Goal: Information Seeking & Learning: Learn about a topic

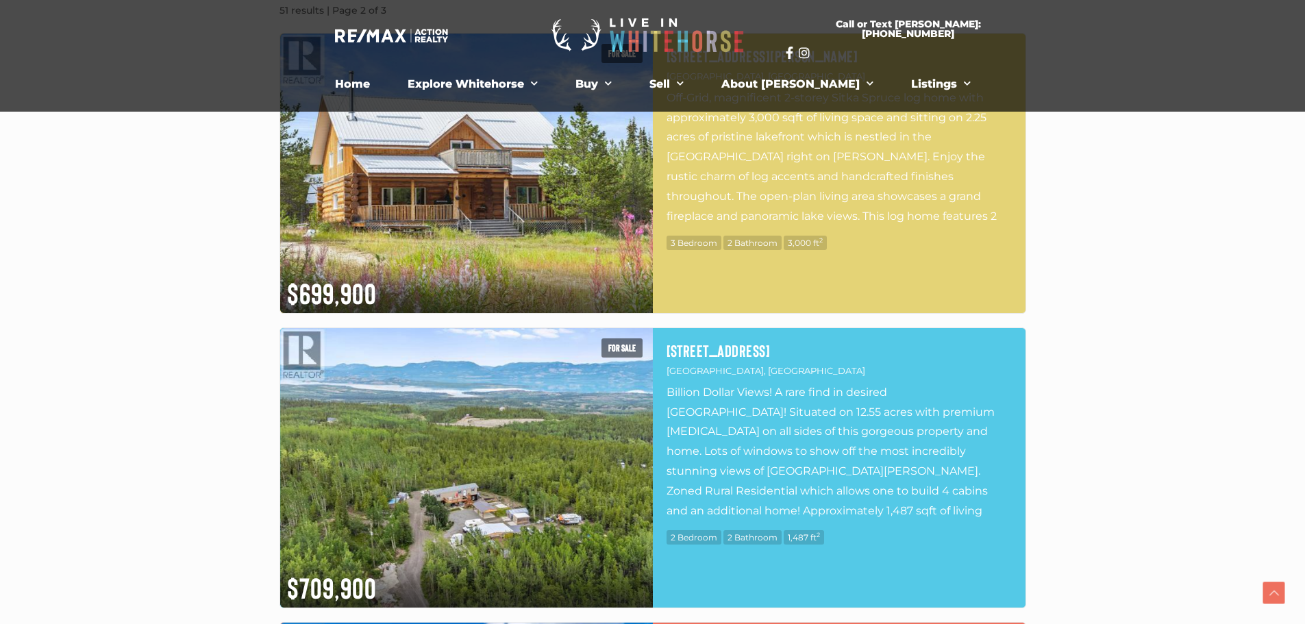
scroll to position [480, 0]
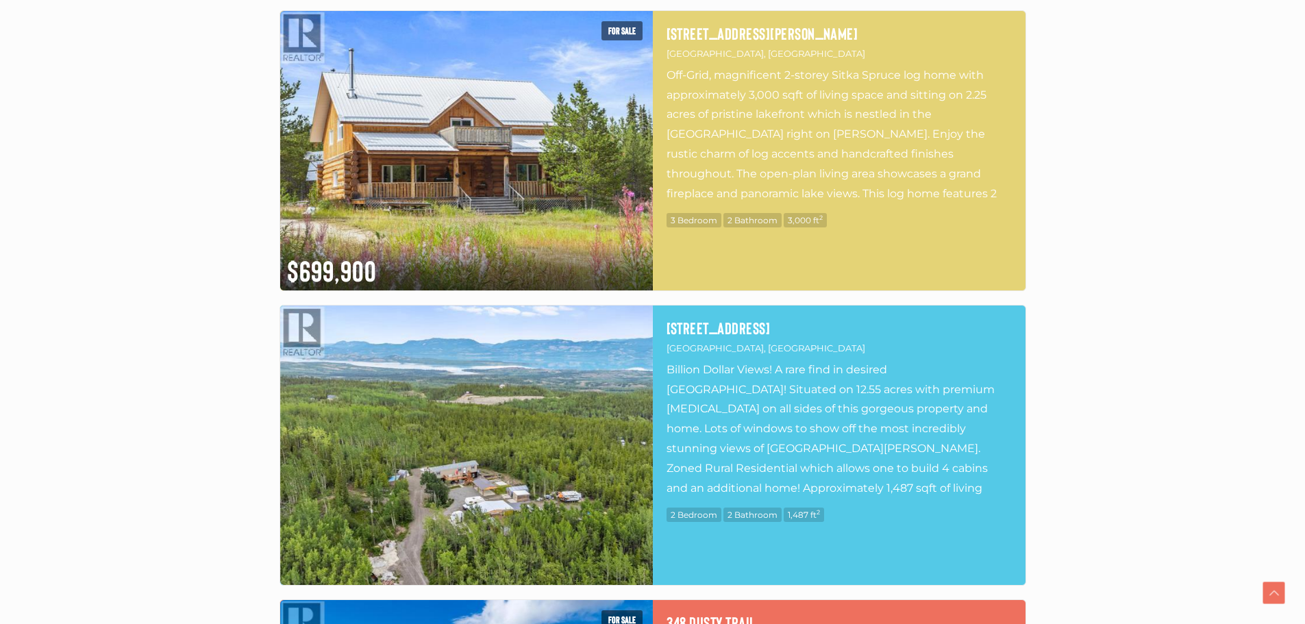
click at [510, 388] on img at bounding box center [466, 446] width 373 height 280
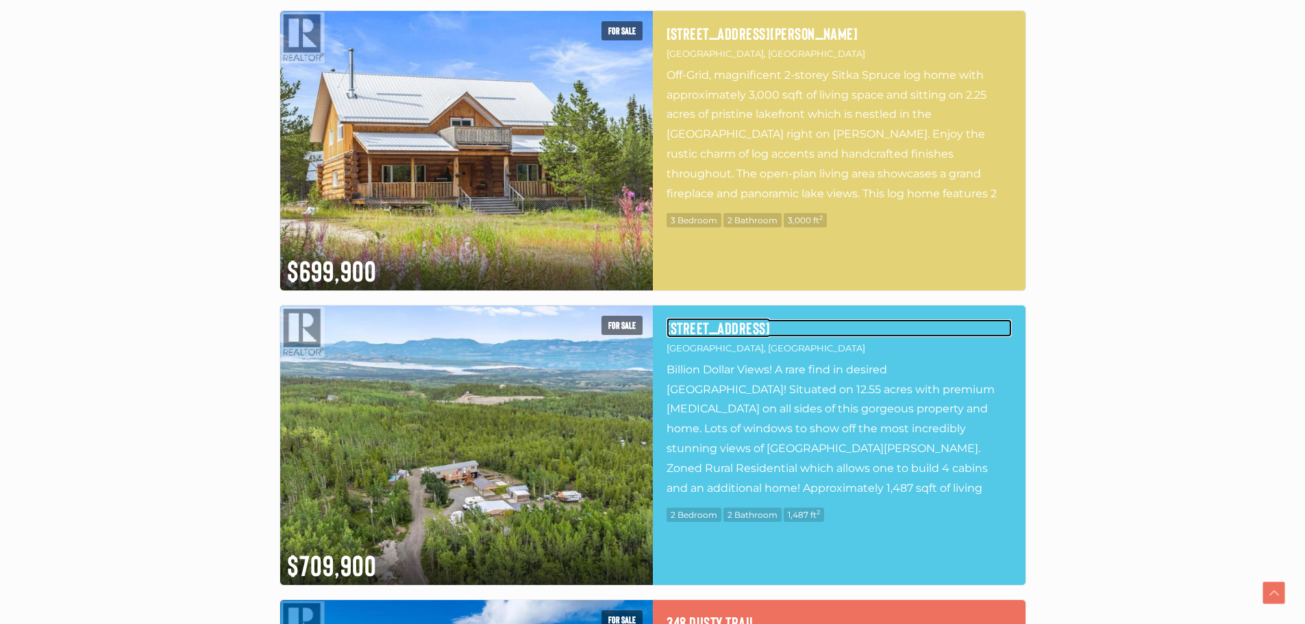
click at [709, 328] on h4 "175 Orion Crescent" at bounding box center [839, 328] width 345 height 18
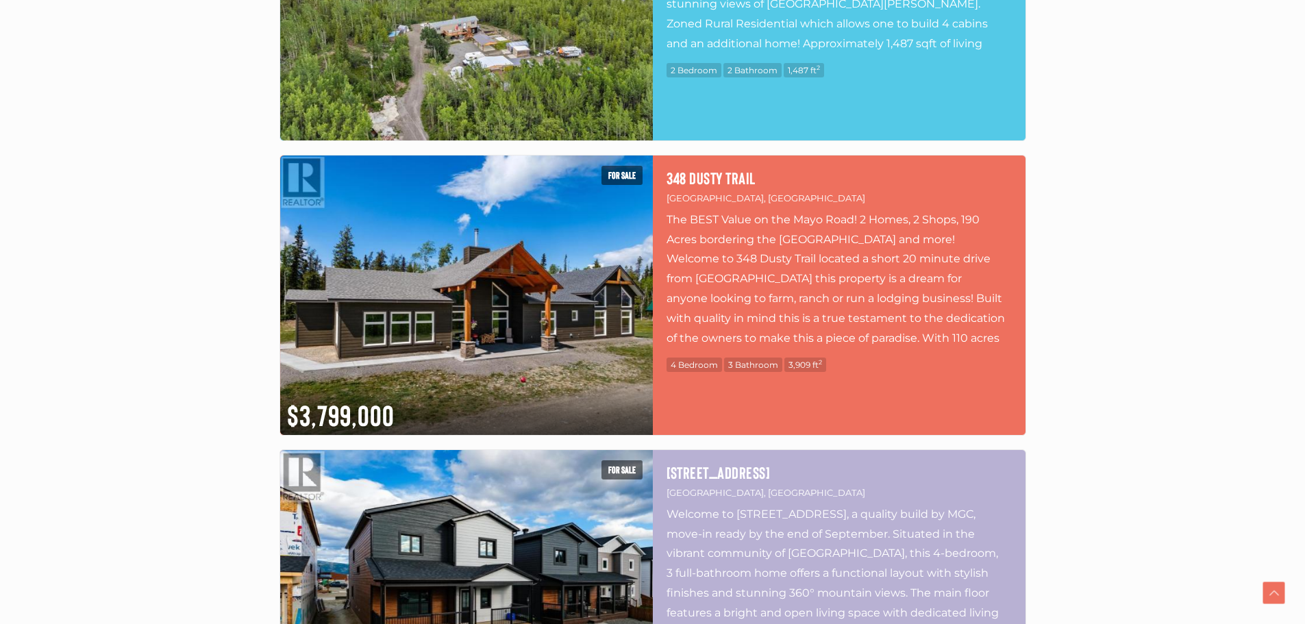
scroll to position [1028, 0]
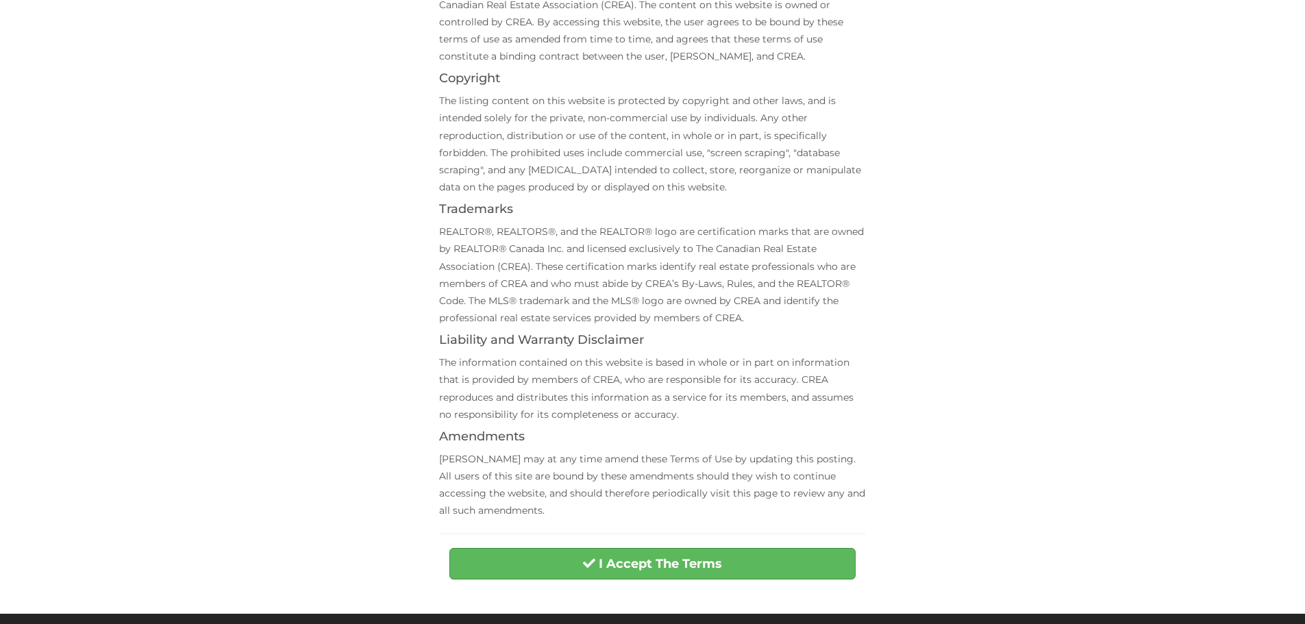
scroll to position [343, 0]
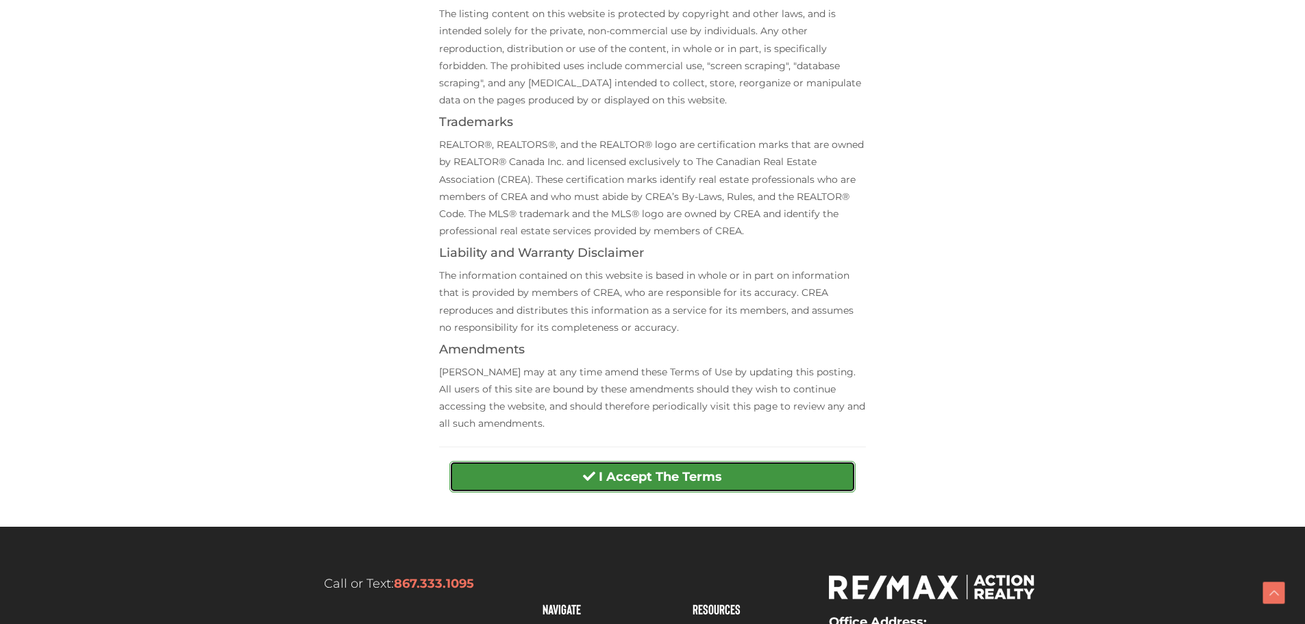
click at [589, 472] on span "submit" at bounding box center [589, 476] width 12 height 12
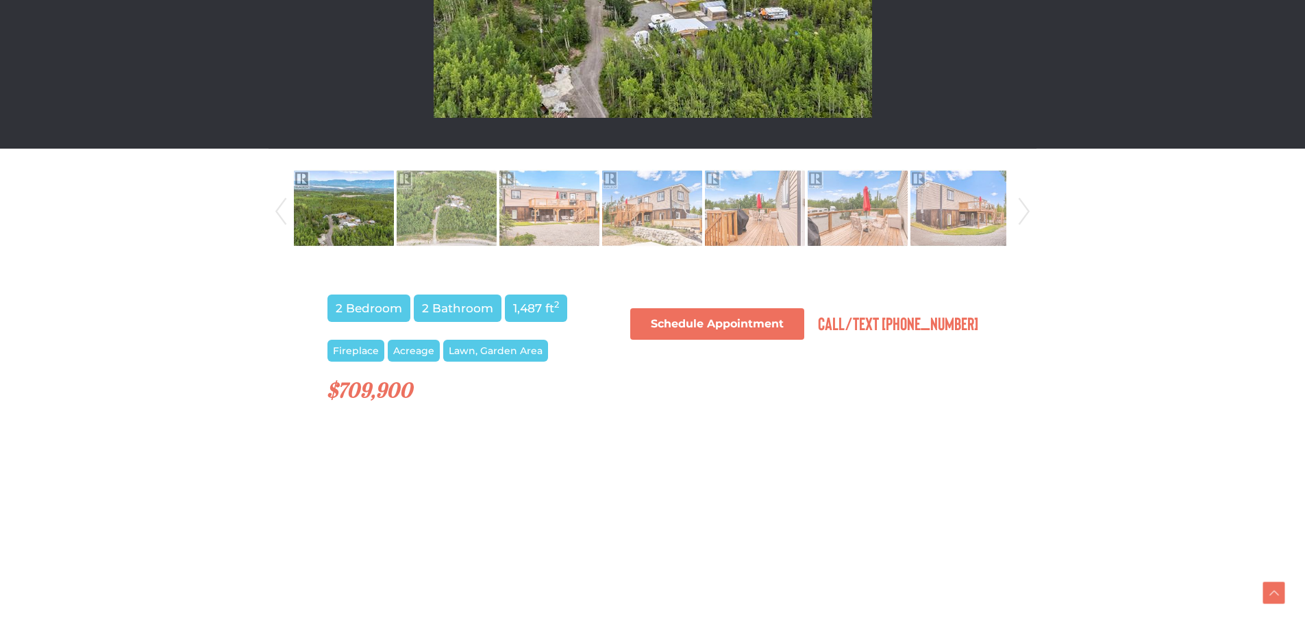
scroll to position [411, 0]
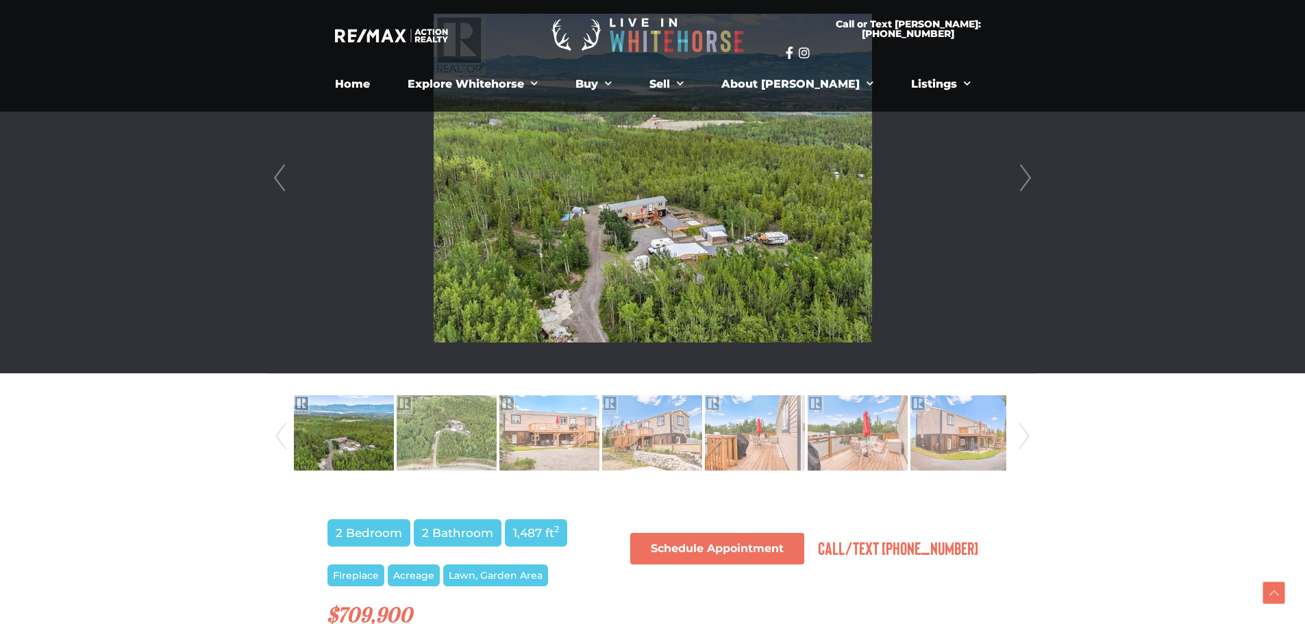
click at [1012, 181] on li at bounding box center [652, 178] width 767 height 391
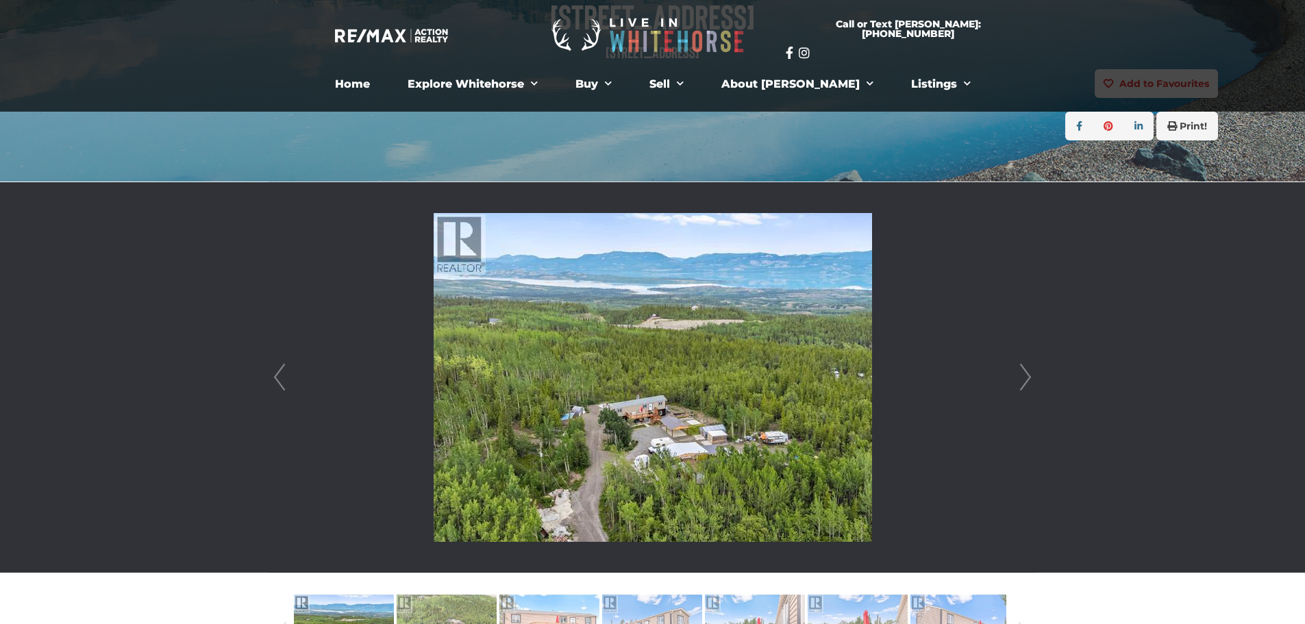
scroll to position [206, 0]
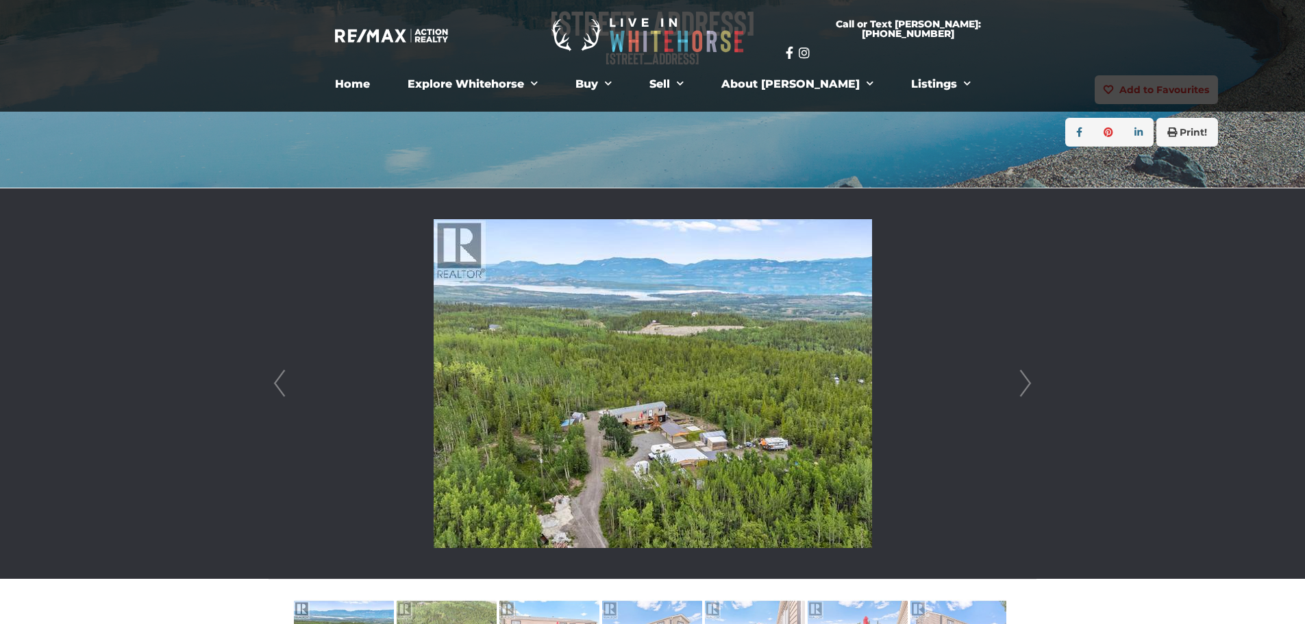
click at [1026, 389] on link "Next" at bounding box center [1025, 383] width 21 height 391
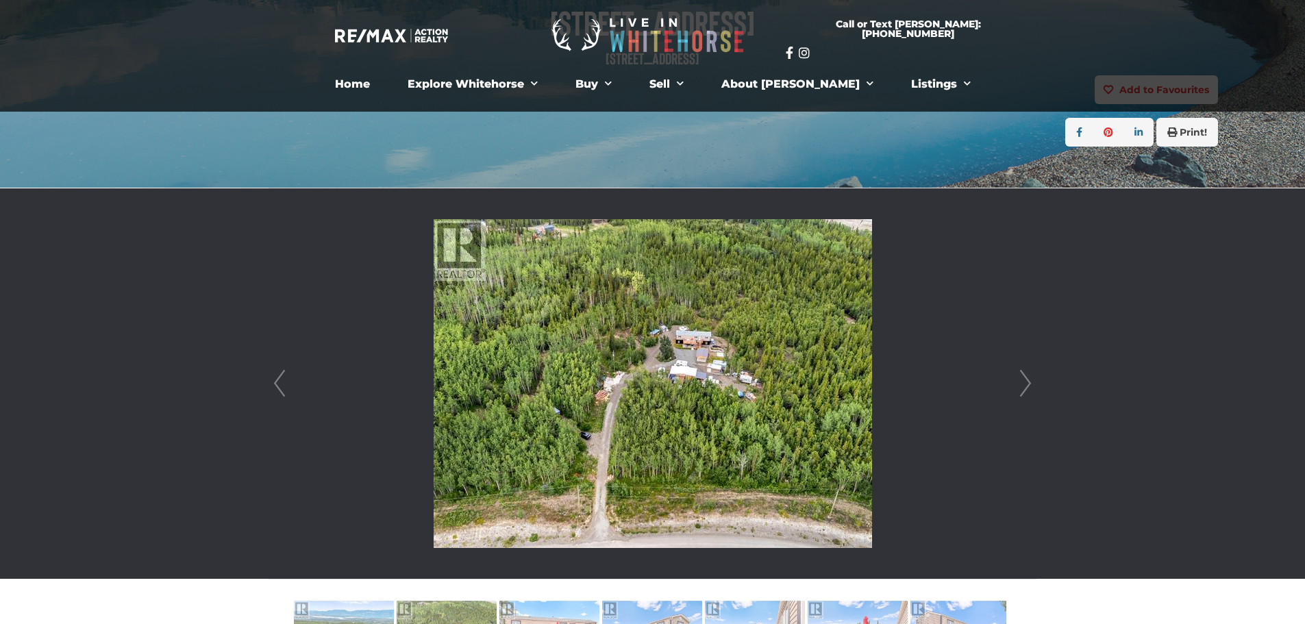
click at [1026, 389] on link "Next" at bounding box center [1025, 383] width 21 height 391
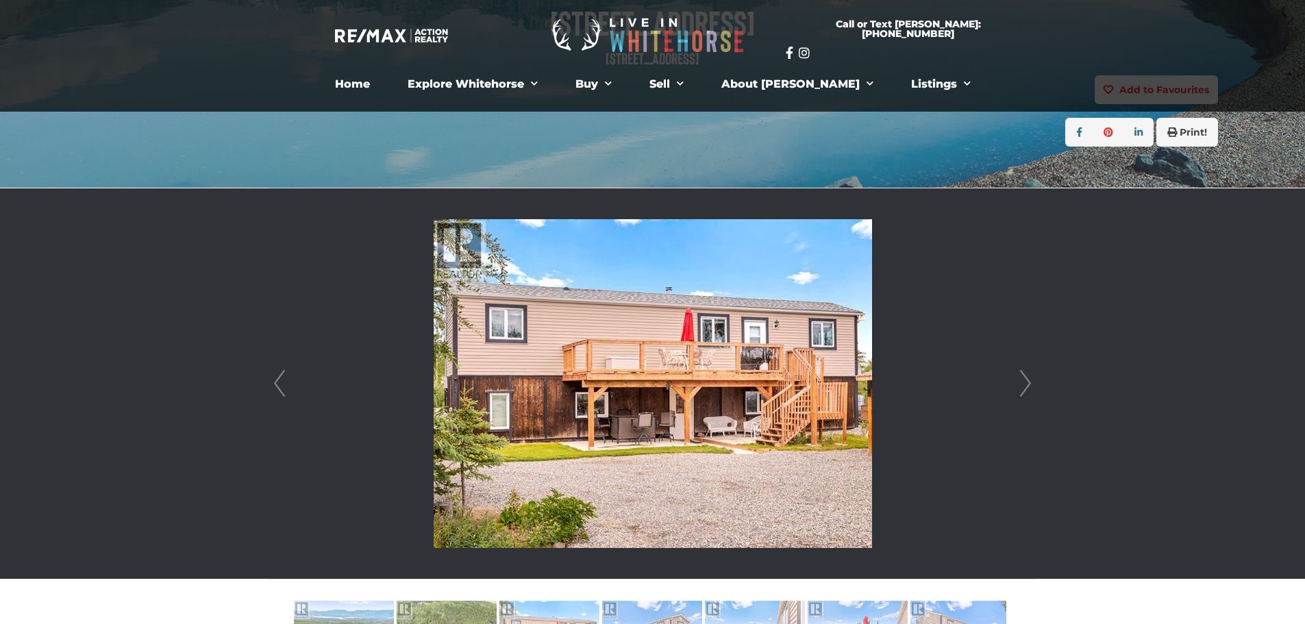
click at [1026, 389] on link "Next" at bounding box center [1025, 383] width 21 height 391
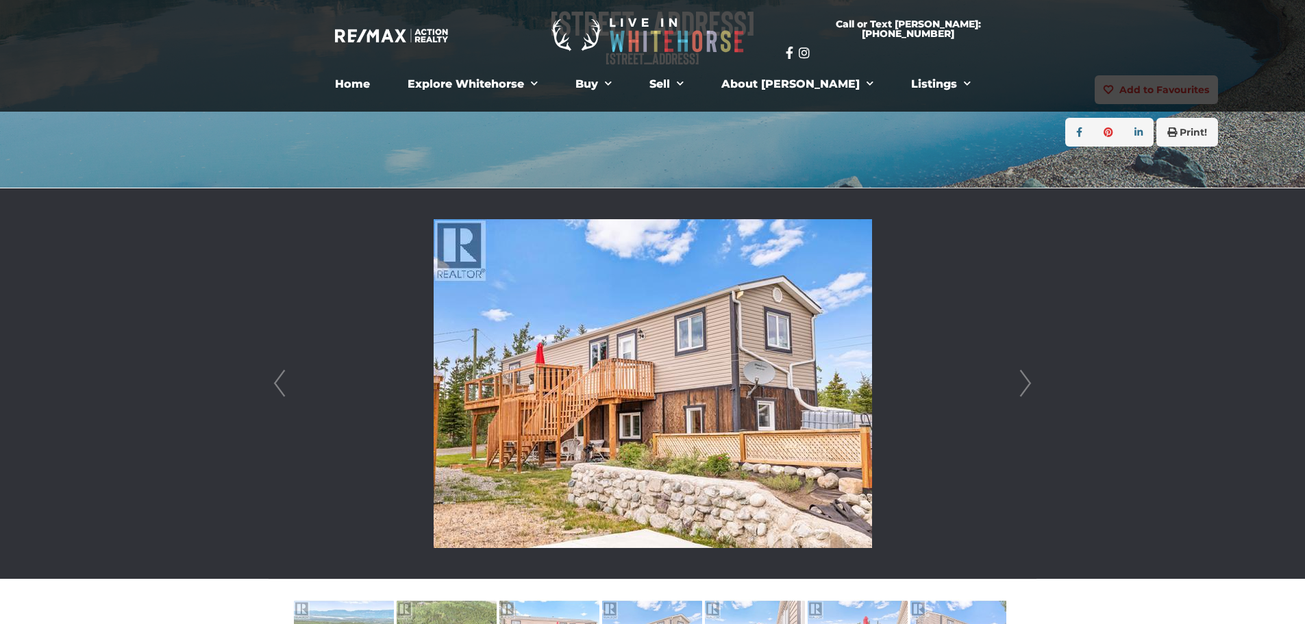
click at [1026, 389] on link "Next" at bounding box center [1025, 383] width 21 height 391
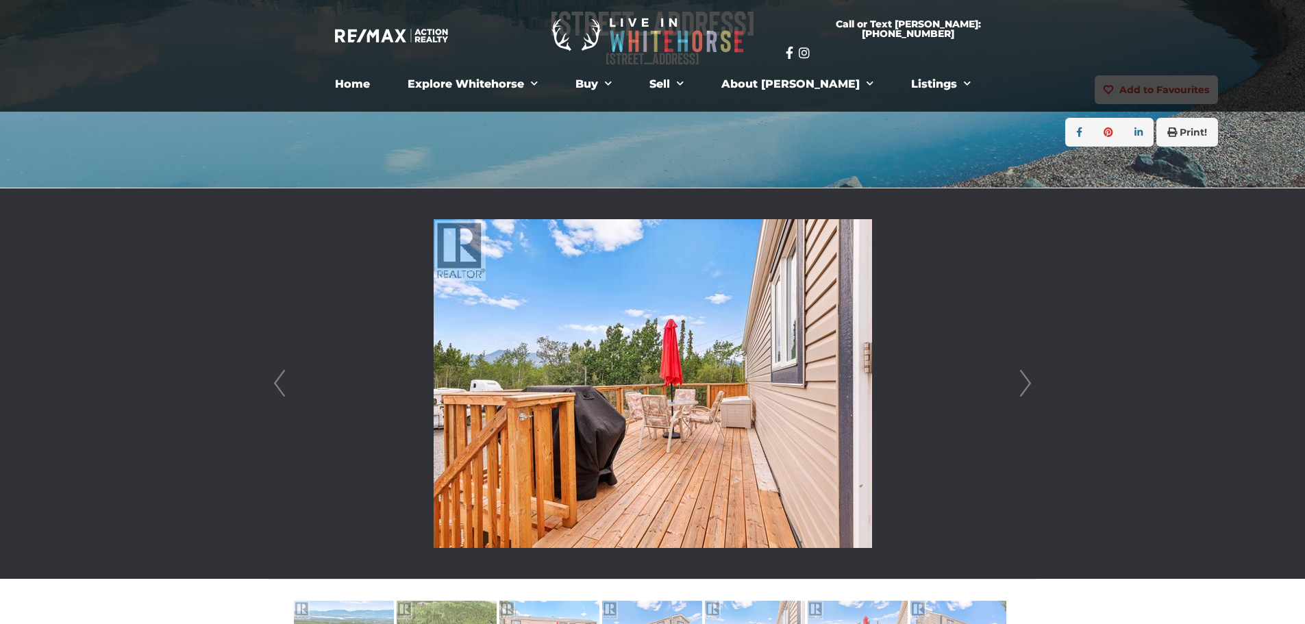
click at [1026, 389] on link "Next" at bounding box center [1025, 383] width 21 height 391
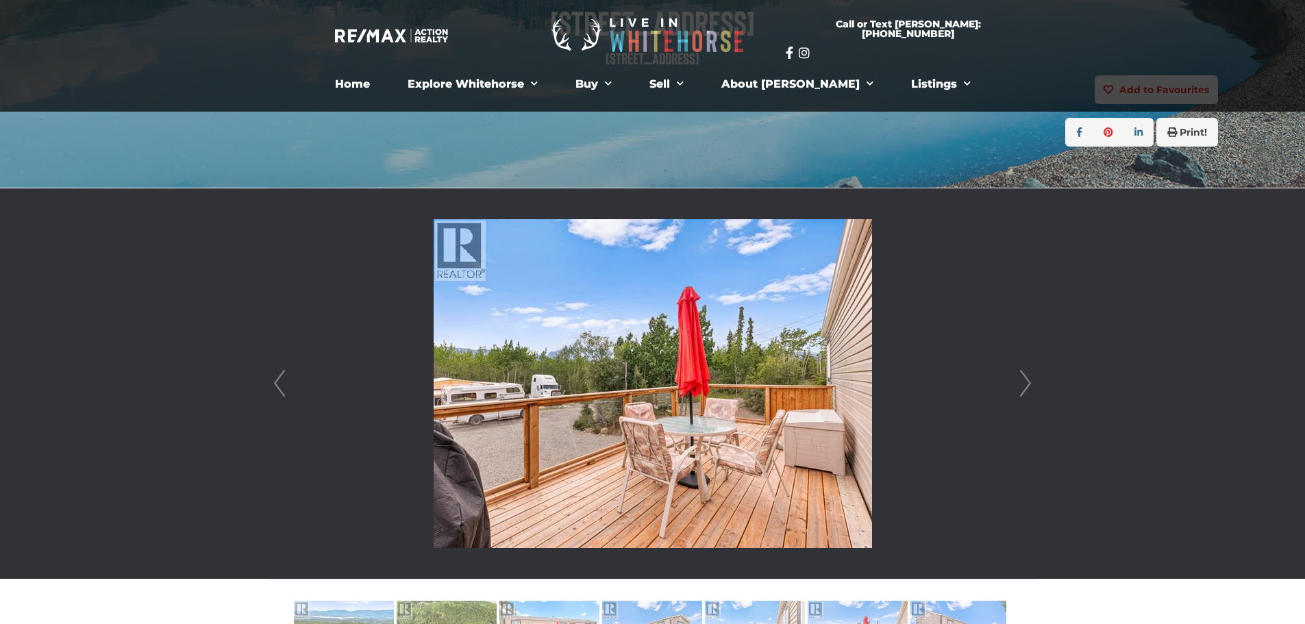
click at [1026, 389] on link "Next" at bounding box center [1025, 383] width 21 height 391
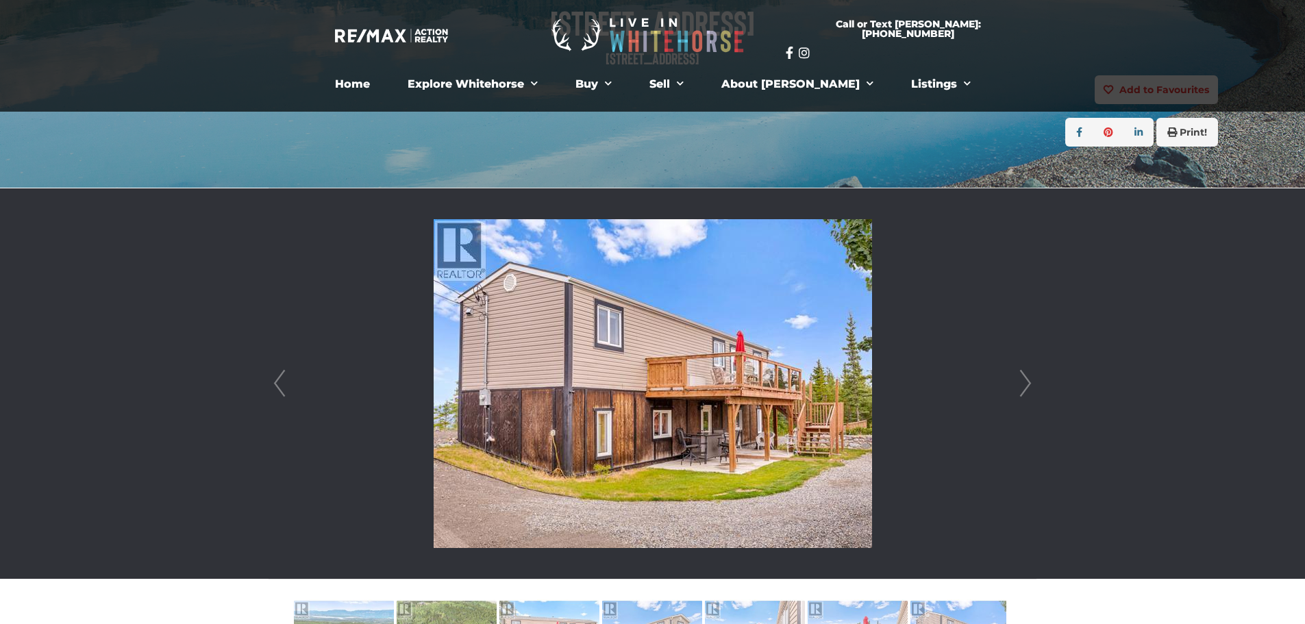
click at [1026, 389] on link "Next" at bounding box center [1025, 383] width 21 height 391
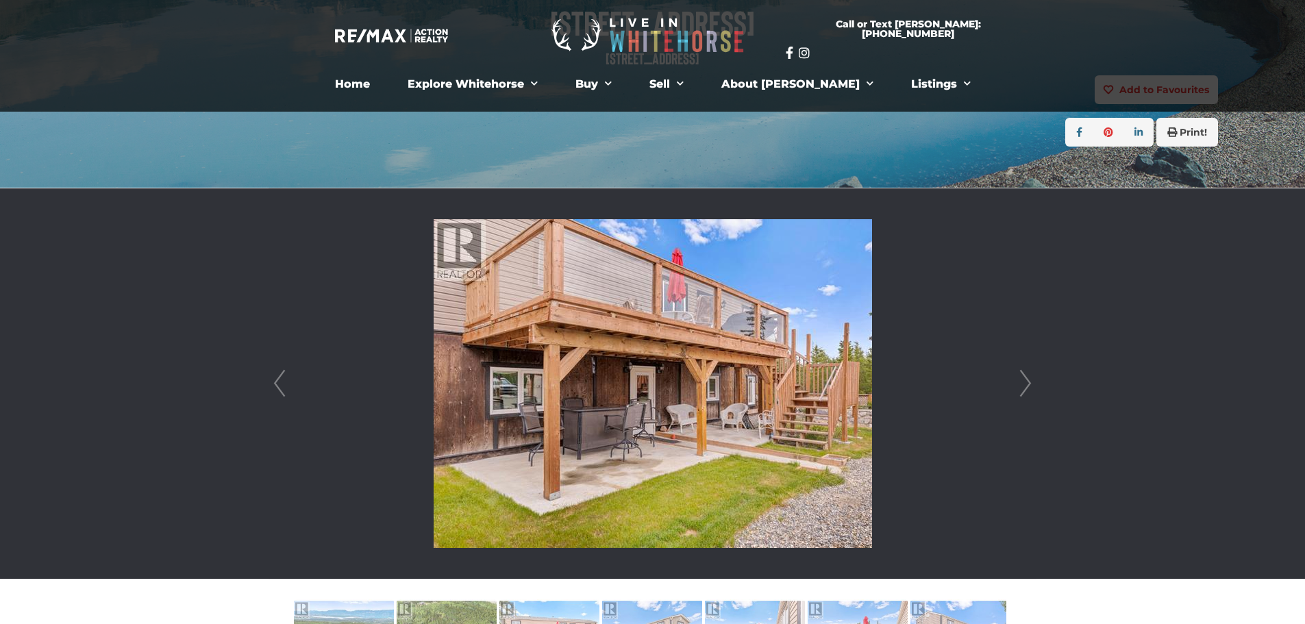
click at [1026, 389] on link "Next" at bounding box center [1025, 383] width 21 height 391
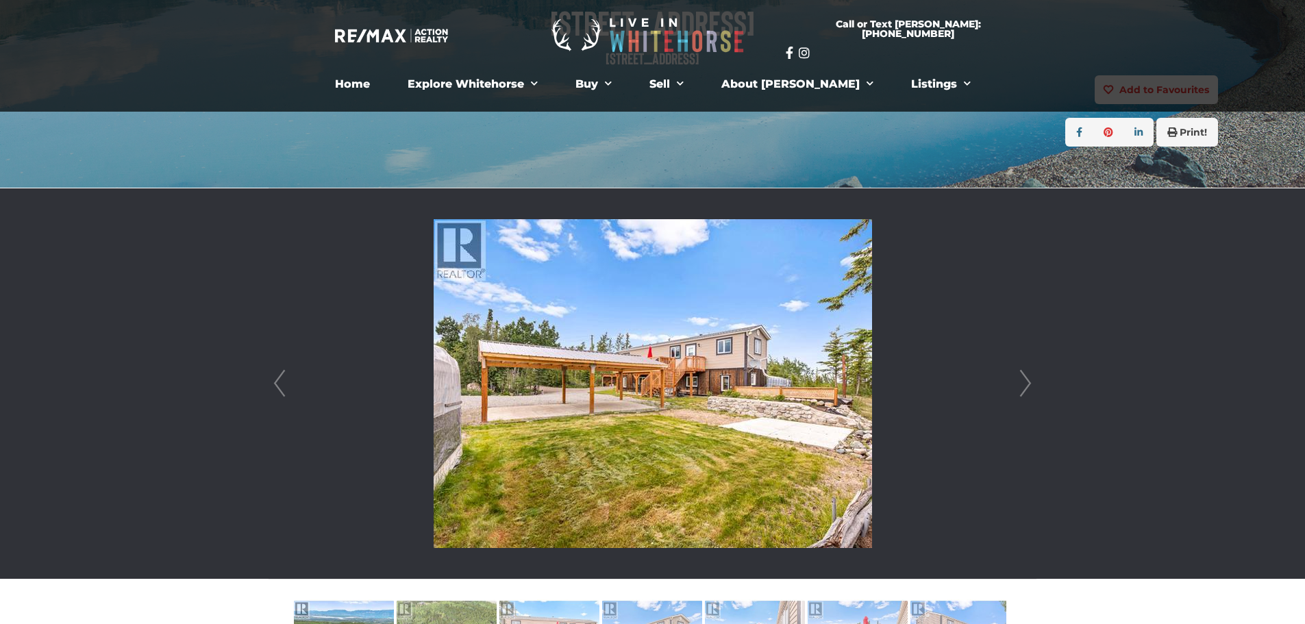
click at [1026, 389] on link "Next" at bounding box center [1025, 383] width 21 height 391
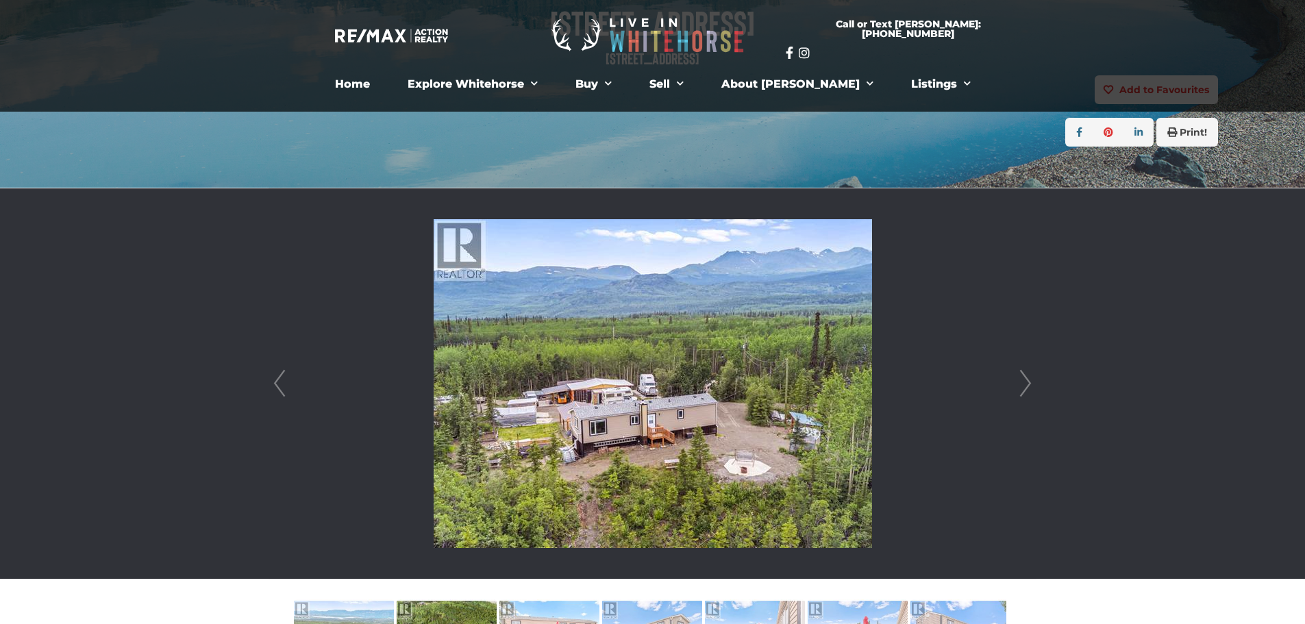
click at [1026, 389] on link "Next" at bounding box center [1025, 383] width 21 height 391
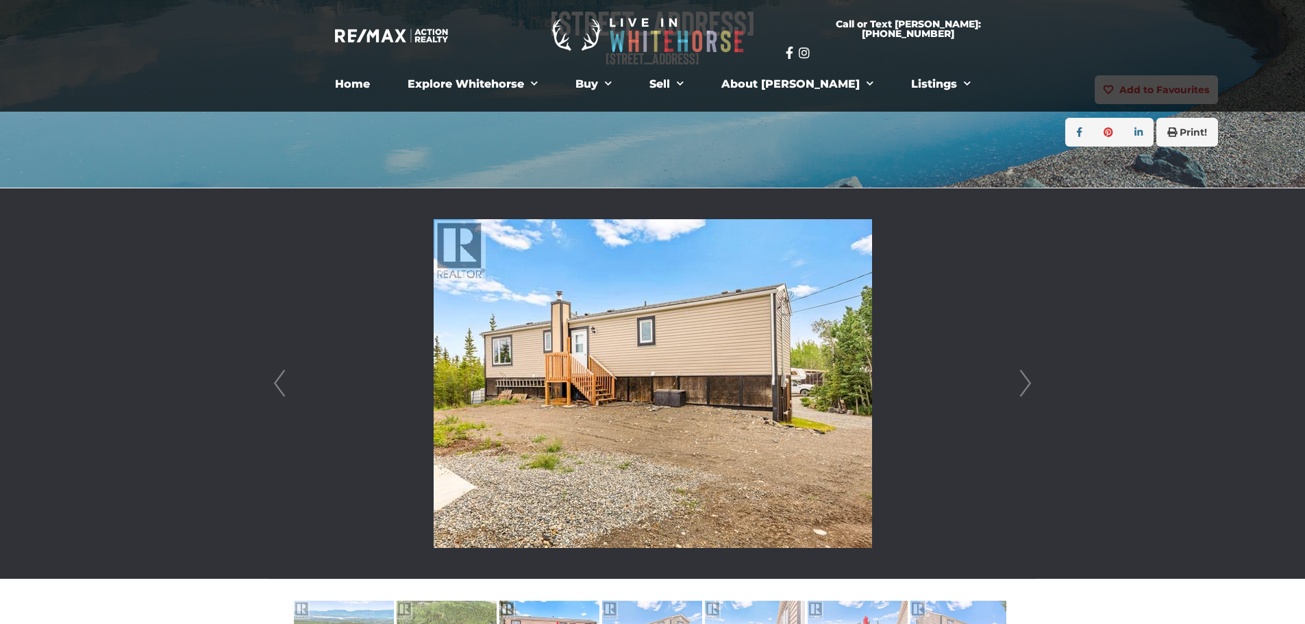
click at [1026, 389] on link "Next" at bounding box center [1025, 383] width 21 height 391
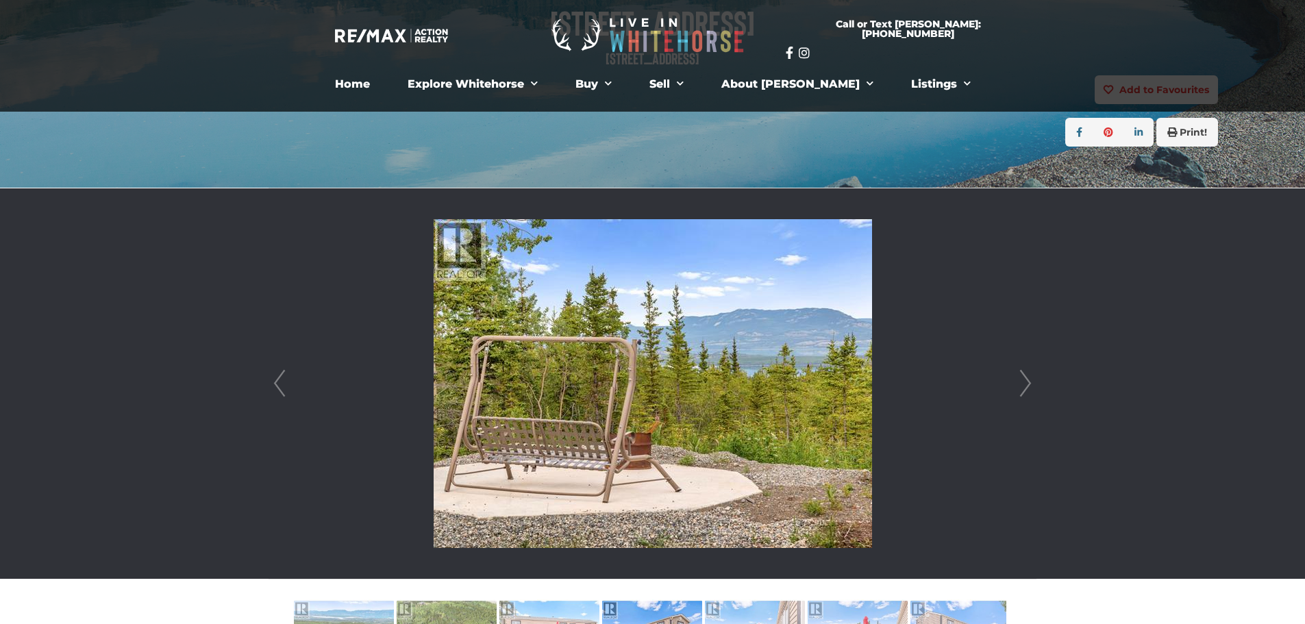
click at [1026, 389] on link "Next" at bounding box center [1025, 383] width 21 height 391
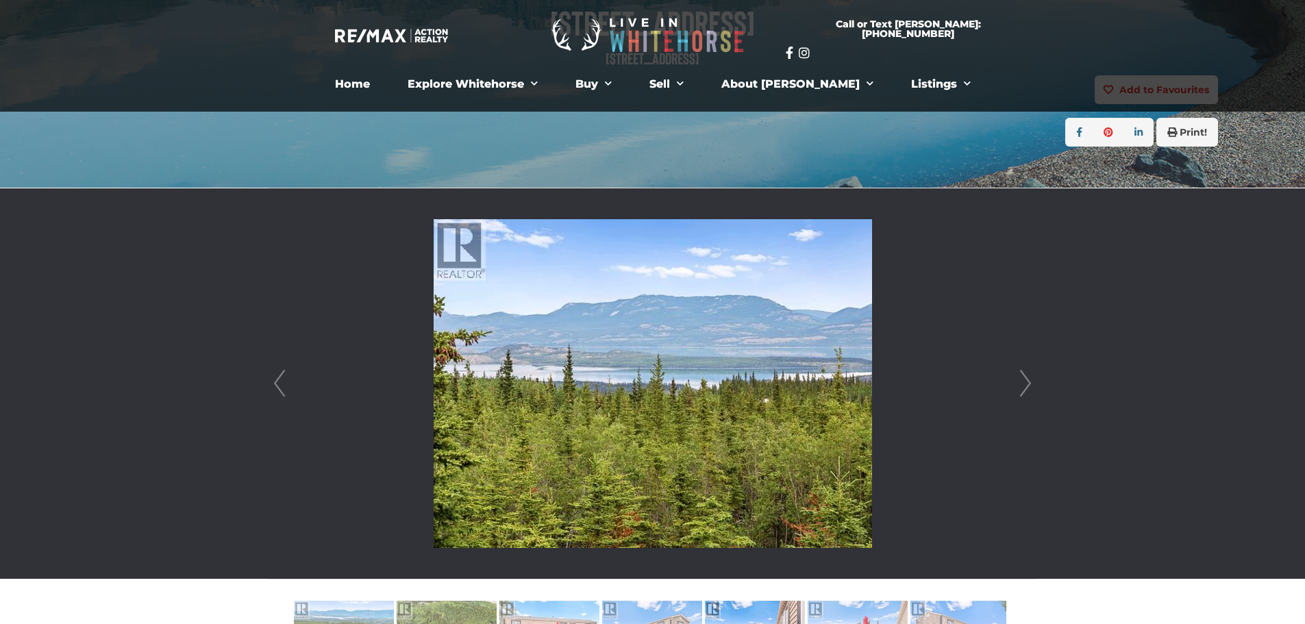
click at [1026, 389] on link "Next" at bounding box center [1025, 383] width 21 height 391
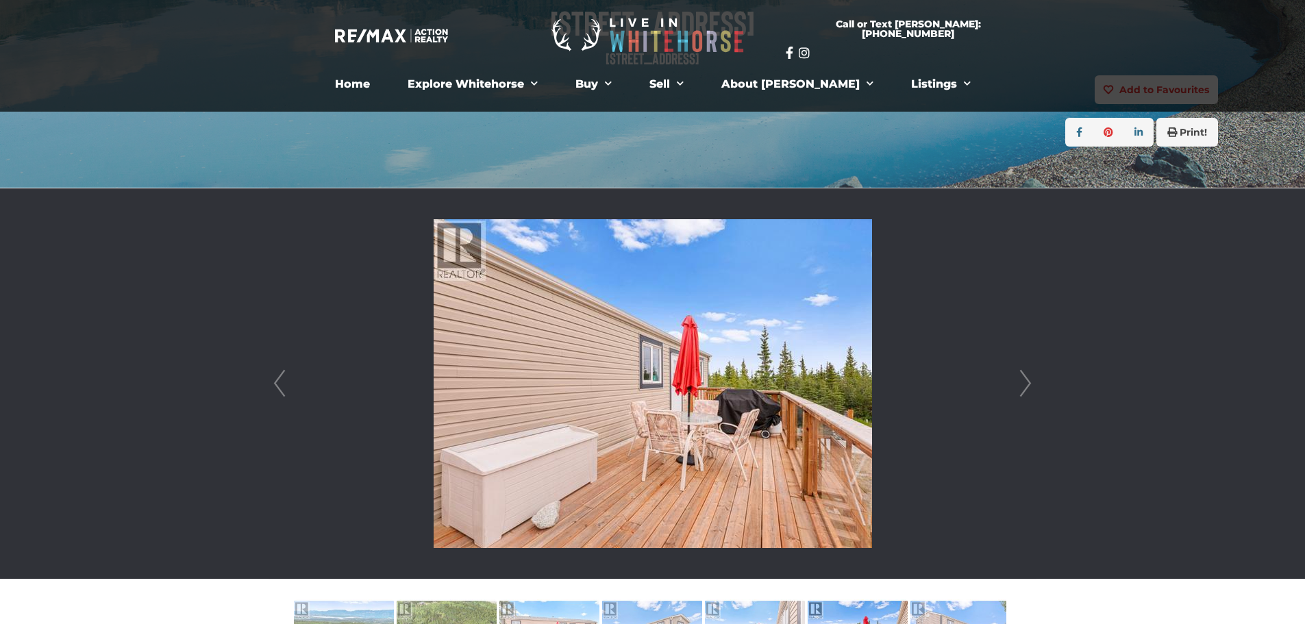
click at [1026, 389] on link "Next" at bounding box center [1025, 383] width 21 height 391
